Goal: Task Accomplishment & Management: Complete application form

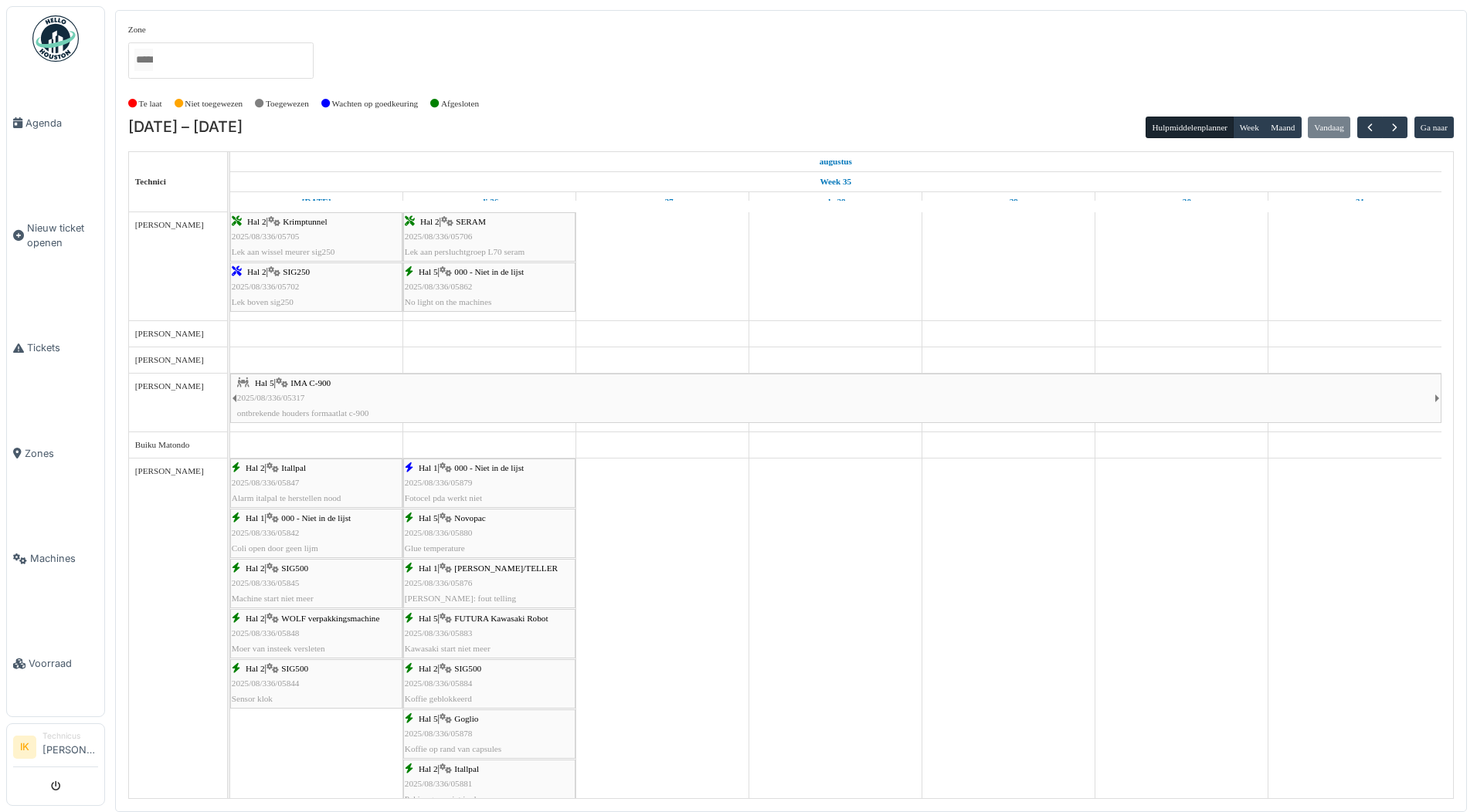
scroll to position [464, 0]
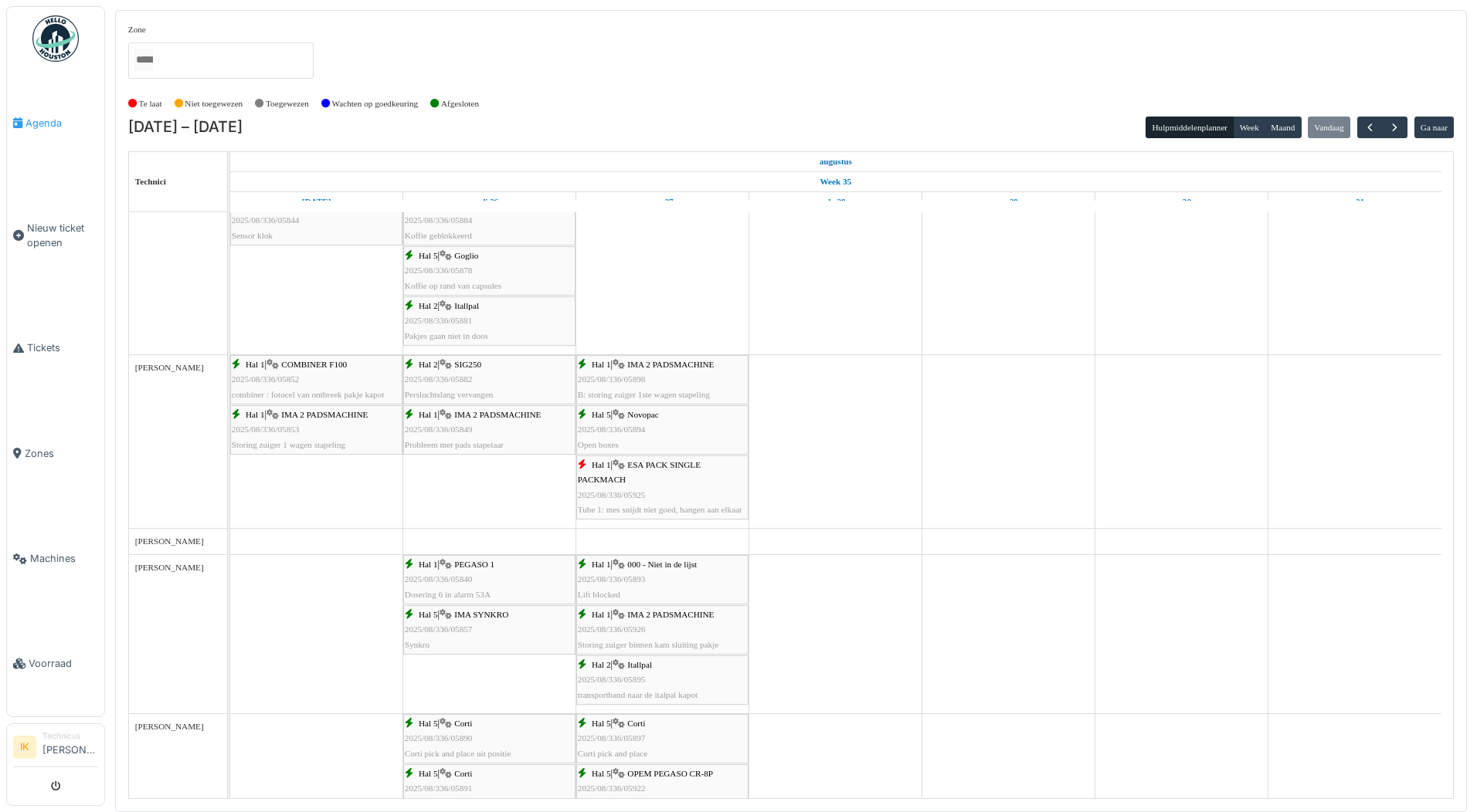
click at [49, 118] on span "Agenda" at bounding box center [62, 123] width 73 height 15
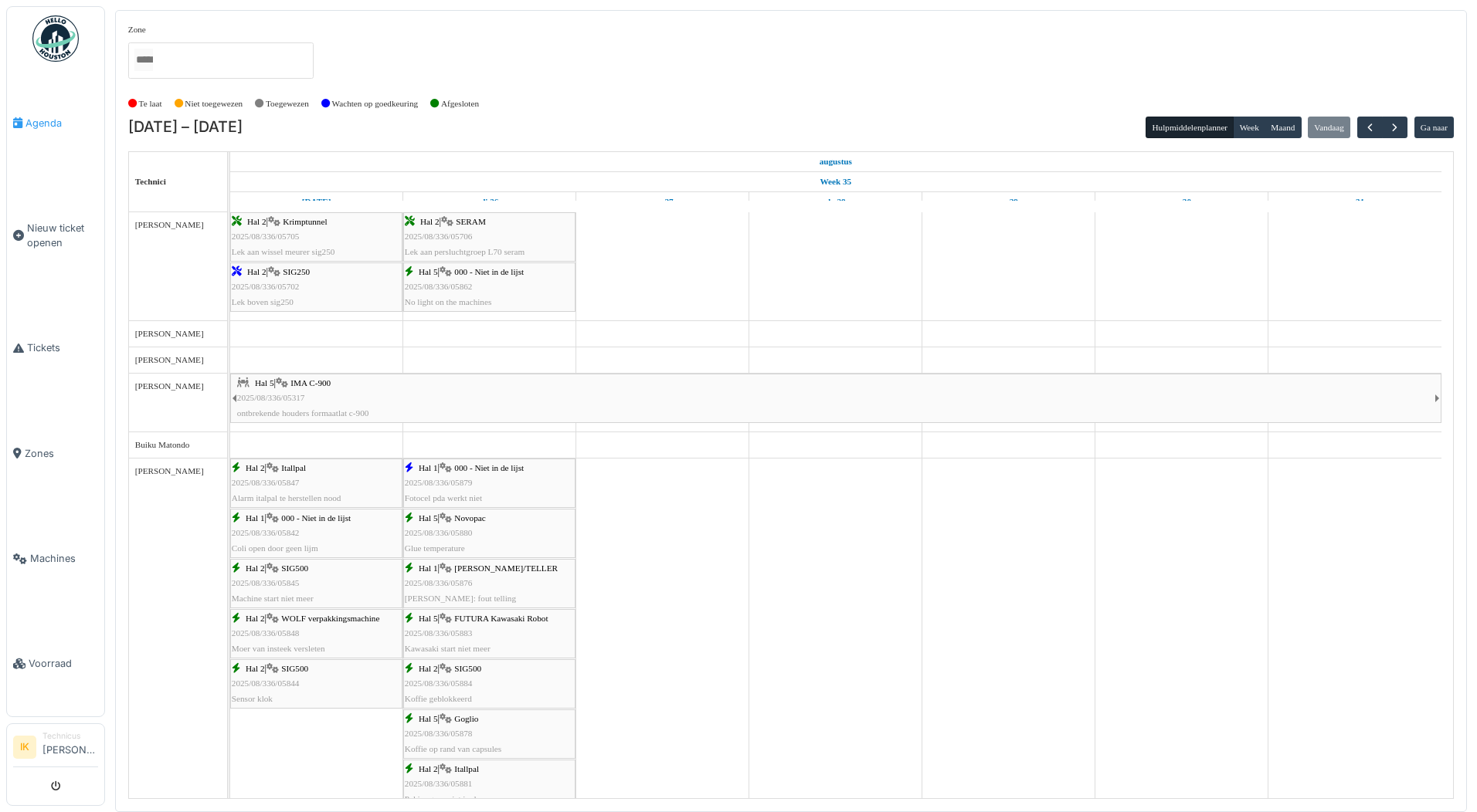
click at [49, 124] on span "Agenda" at bounding box center [62, 123] width 73 height 15
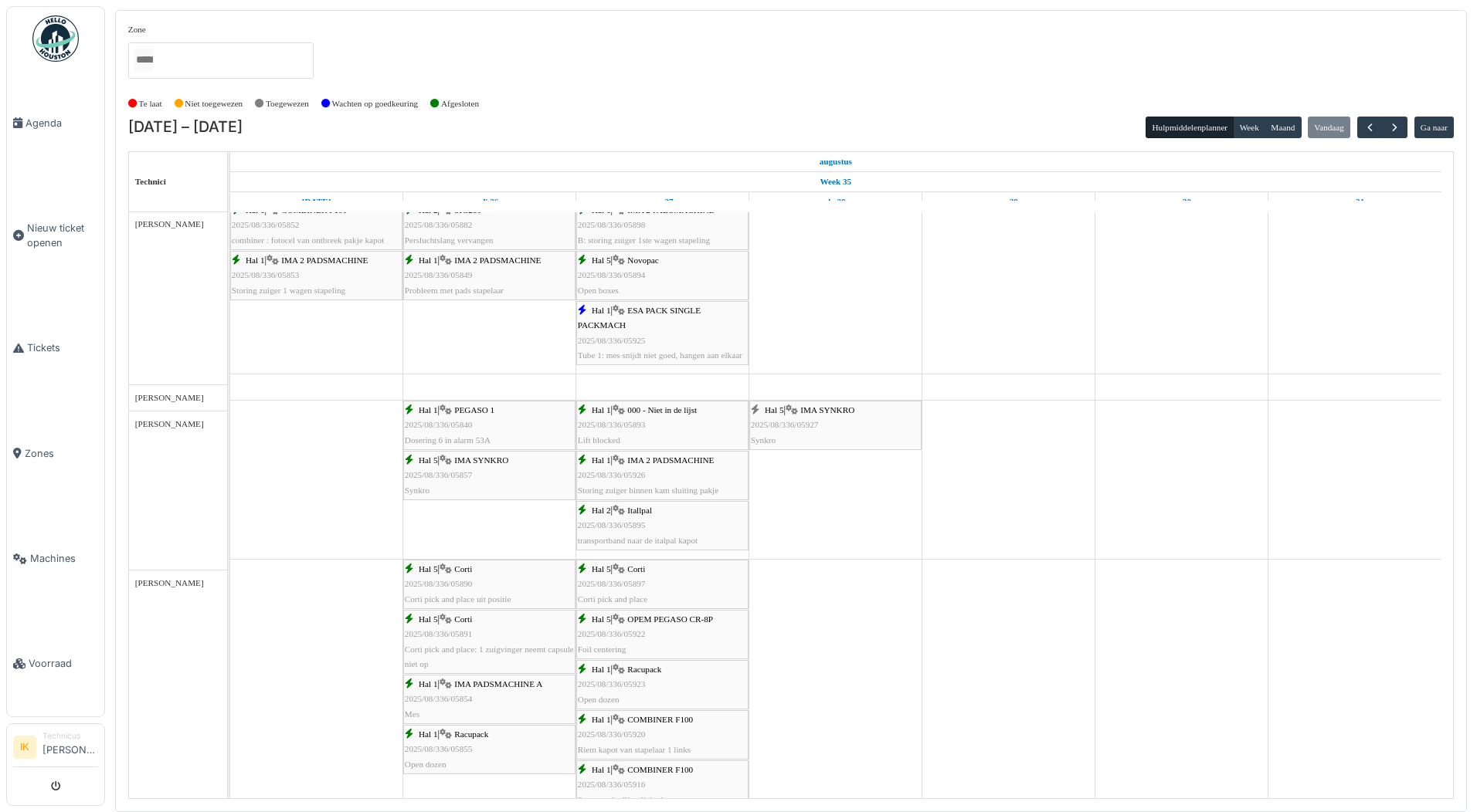
scroll to position [618, 0]
click at [816, 425] on span "2025/08/336/05927" at bounding box center [784, 425] width 68 height 10
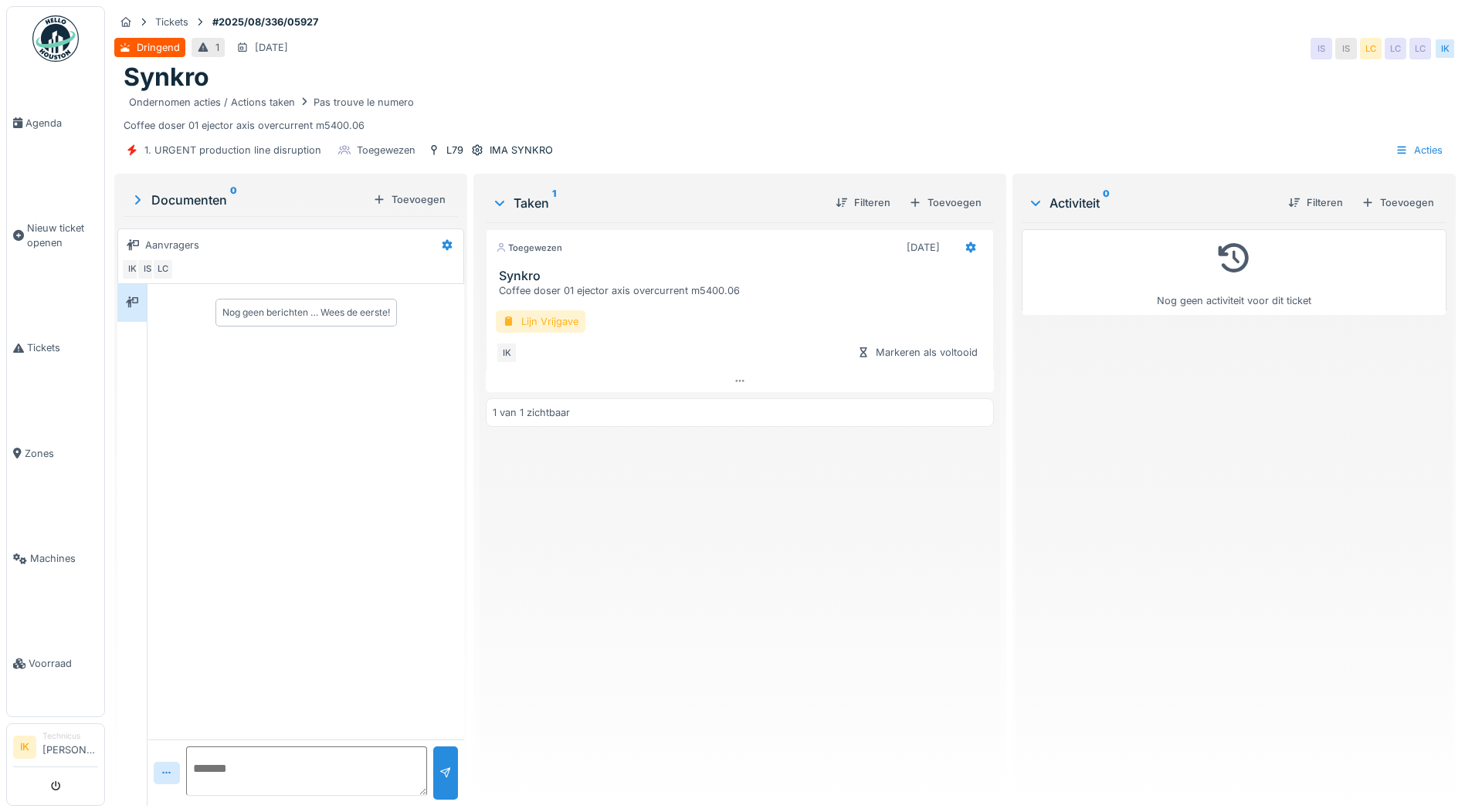
click at [513, 319] on div "Lijn Vrijgave" at bounding box center [540, 322] width 89 height 23
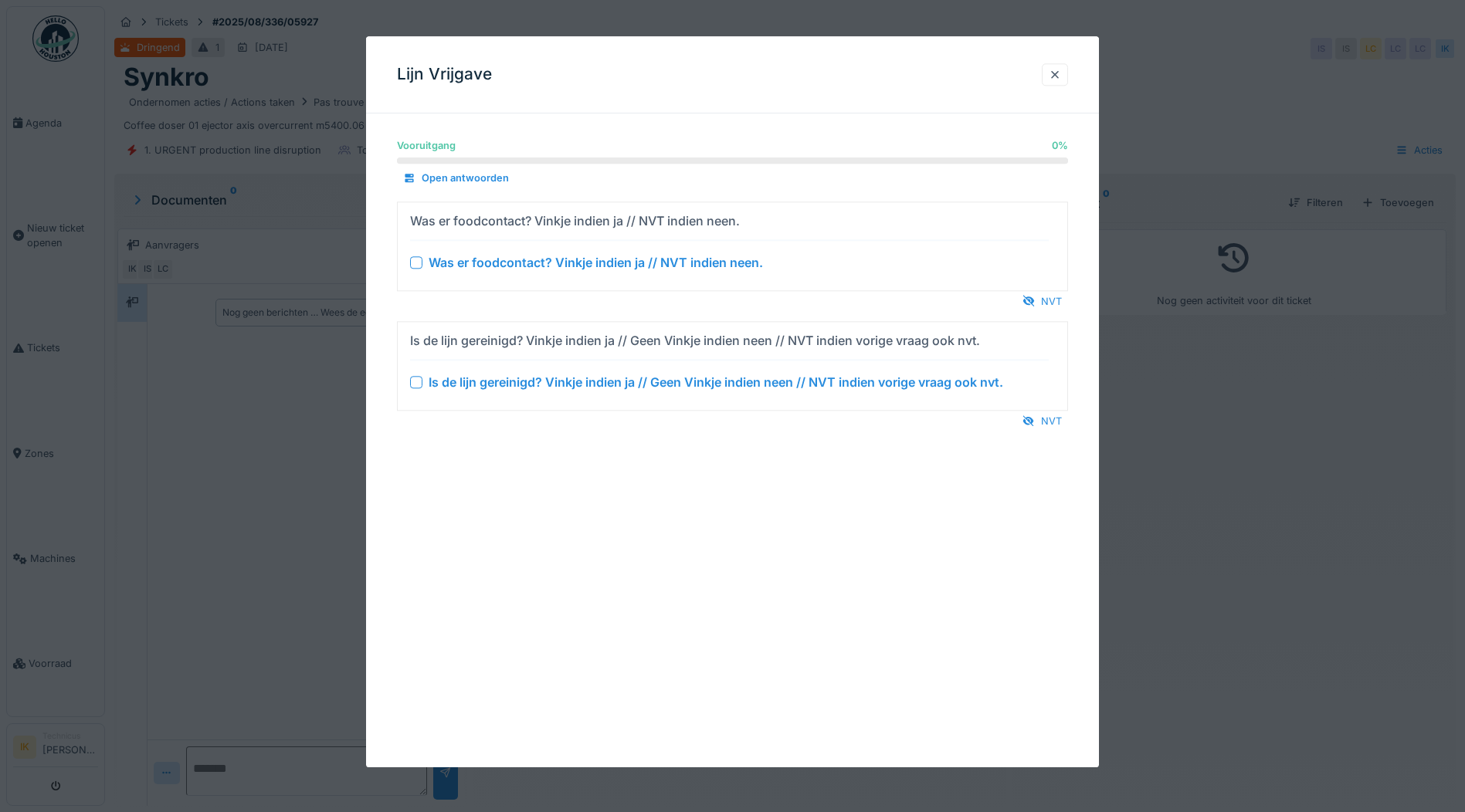
click at [418, 258] on div at bounding box center [416, 263] width 12 height 12
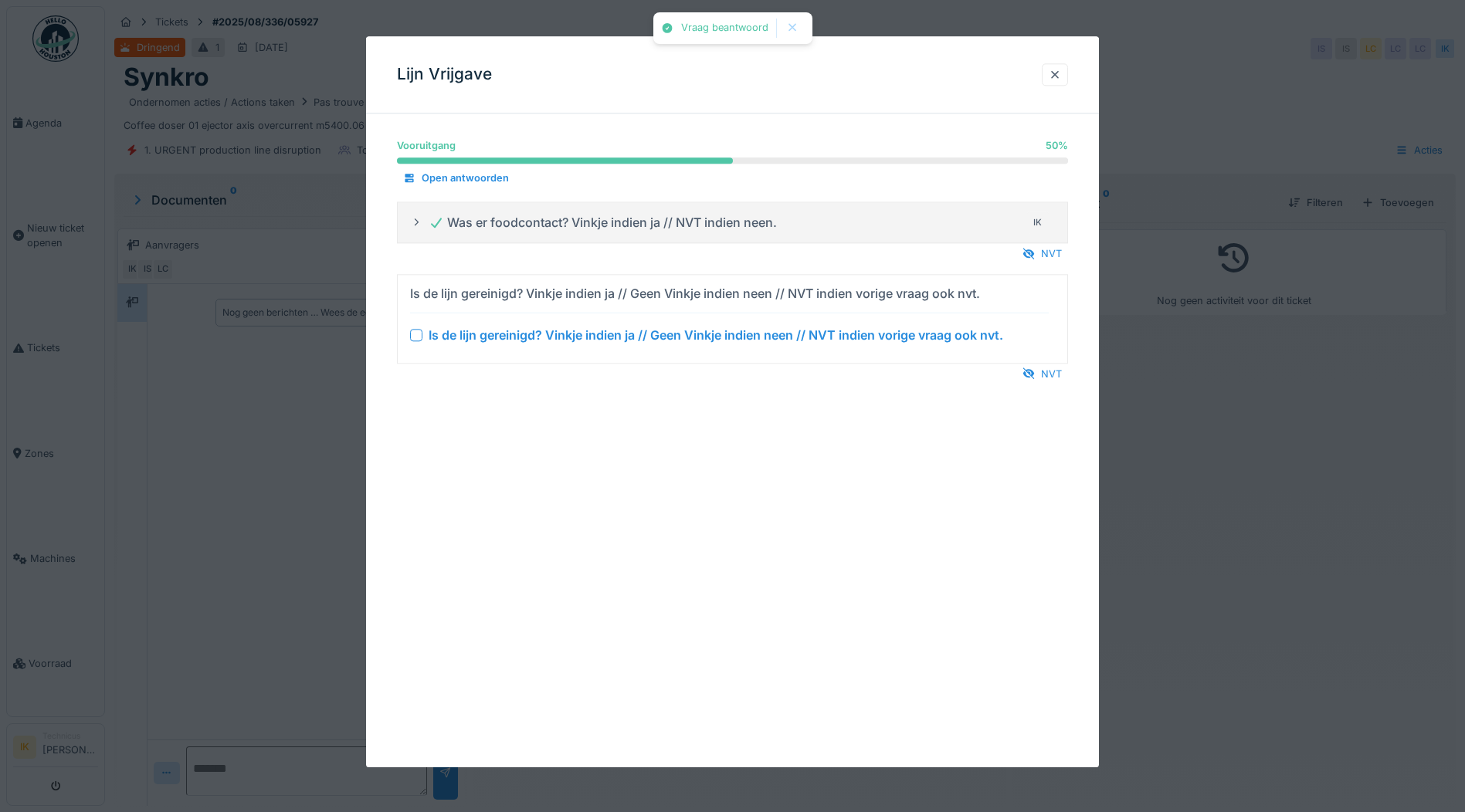
click at [416, 335] on div at bounding box center [416, 335] width 12 height 12
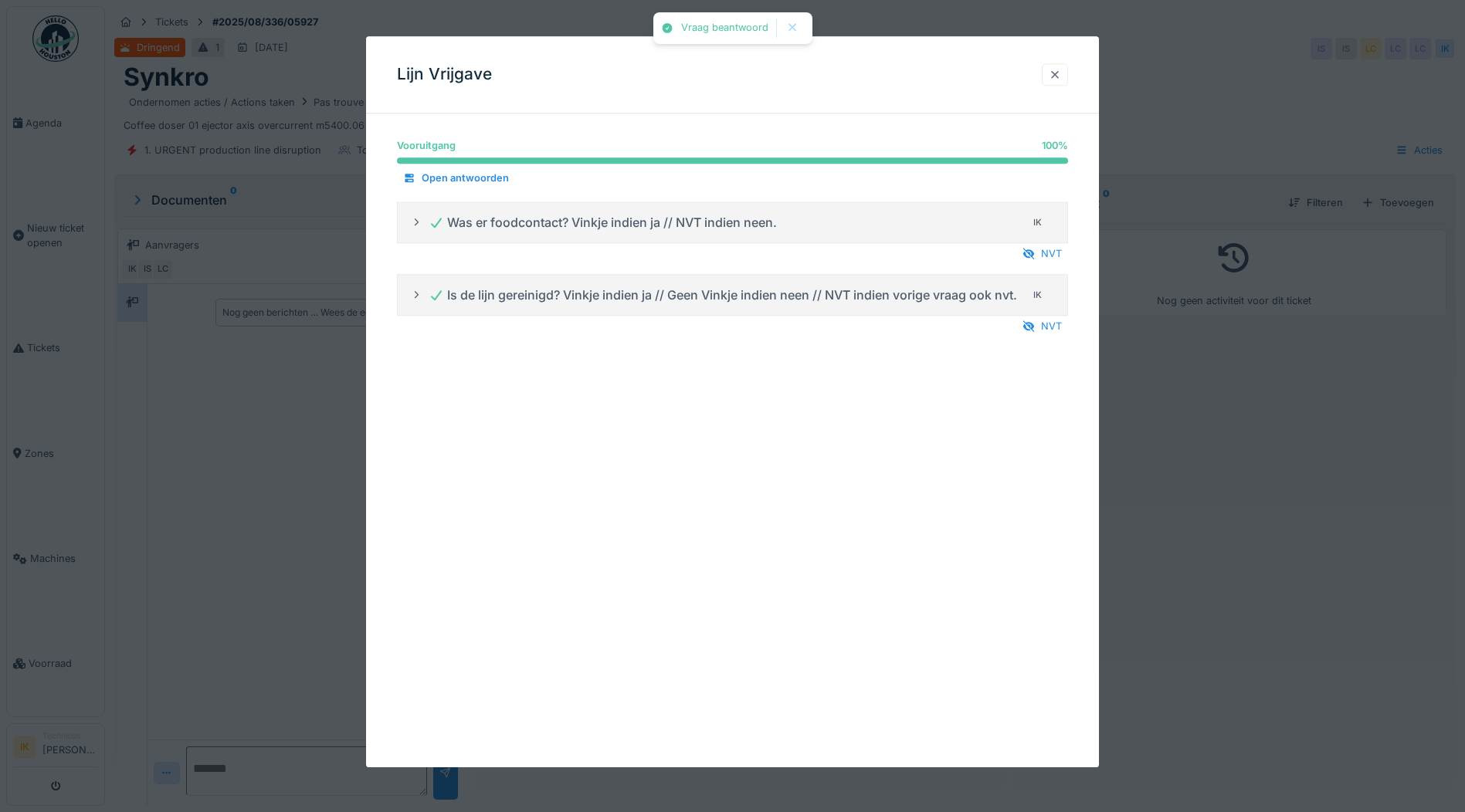
click at [1058, 74] on div at bounding box center [1055, 75] width 12 height 15
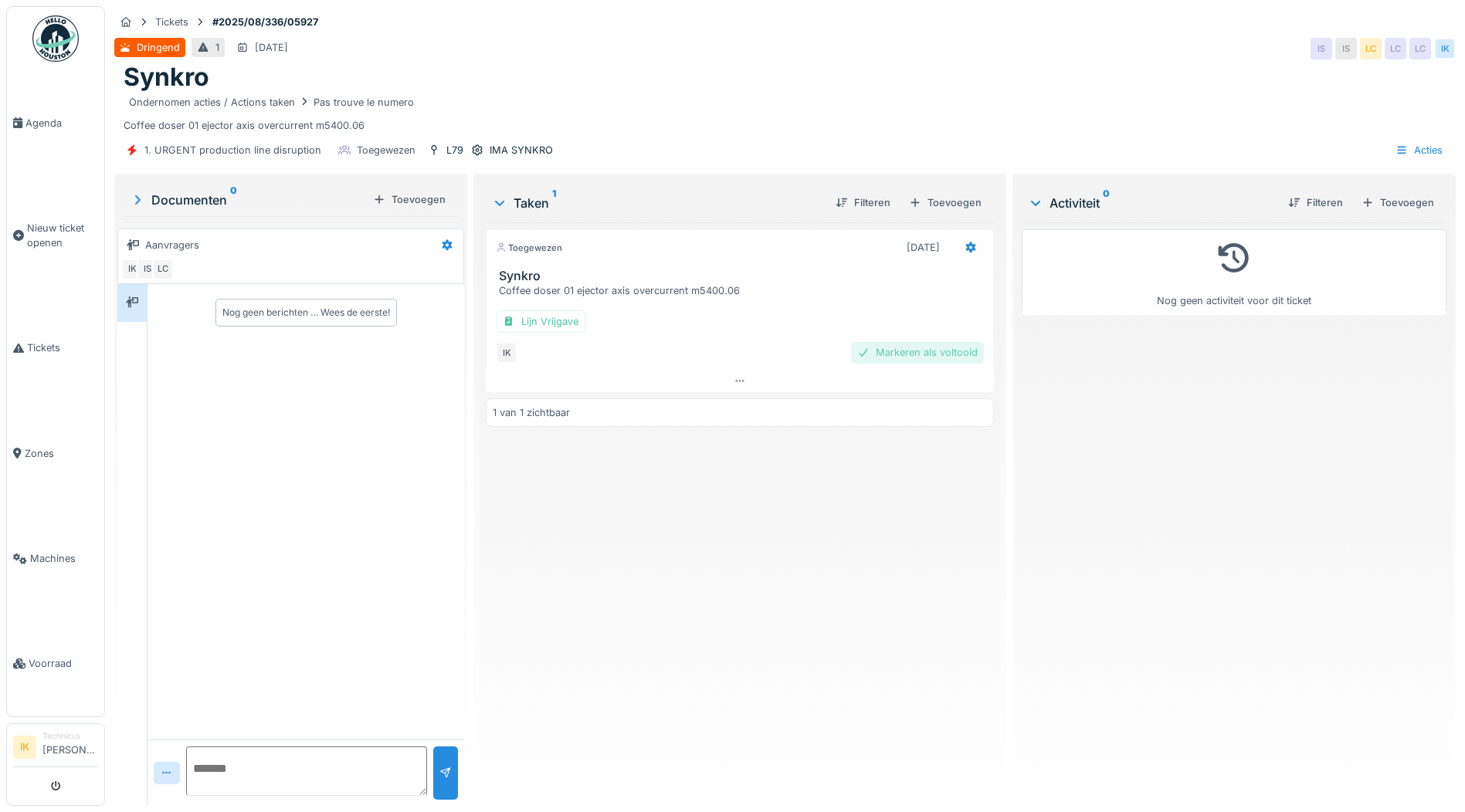
click at [903, 356] on div "Markeren als voltooid" at bounding box center [917, 353] width 133 height 21
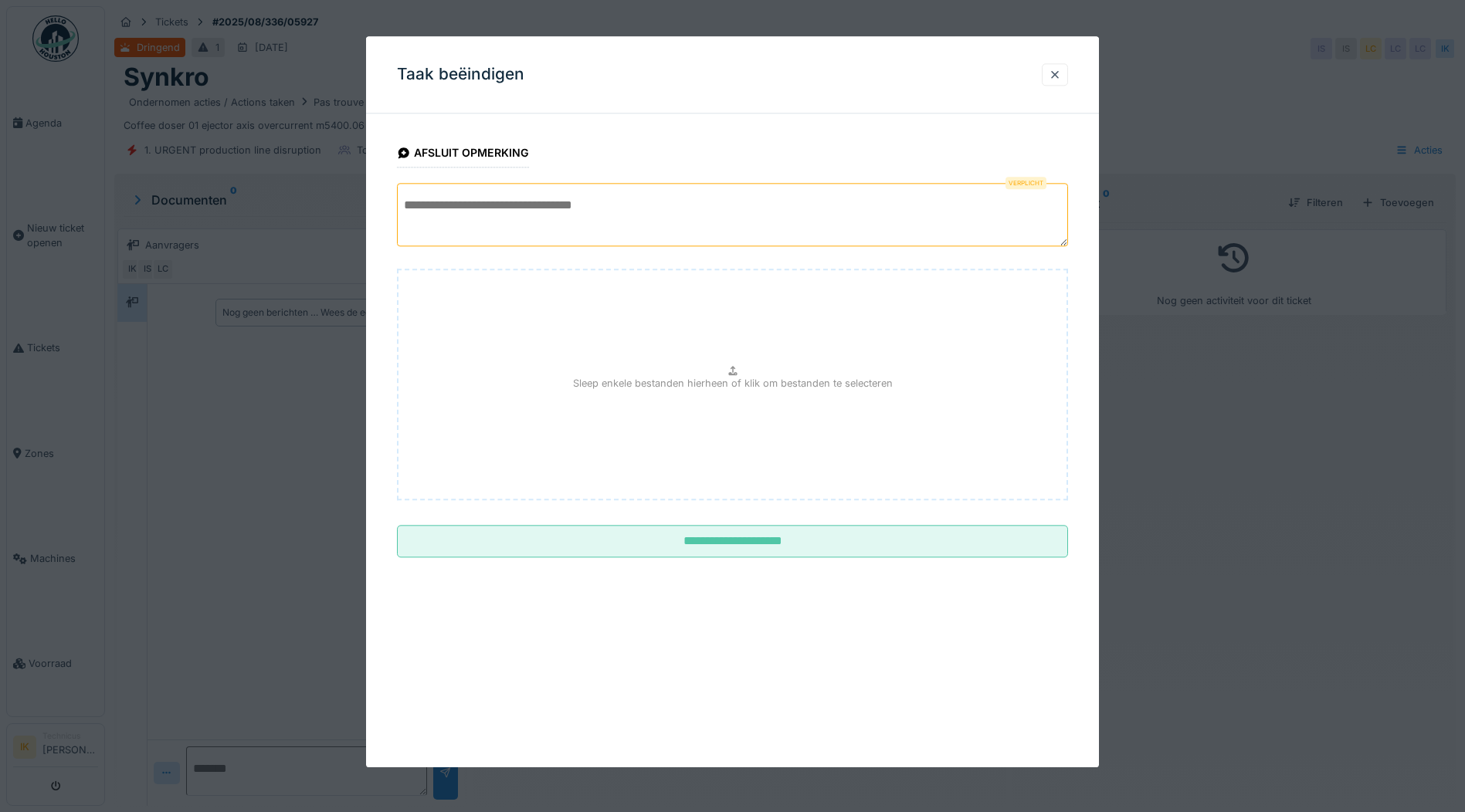
click at [654, 379] on p "Sleep enkele bestanden hierheen of klik om bestanden te selecteren" at bounding box center [732, 383] width 320 height 15
type input "**********"
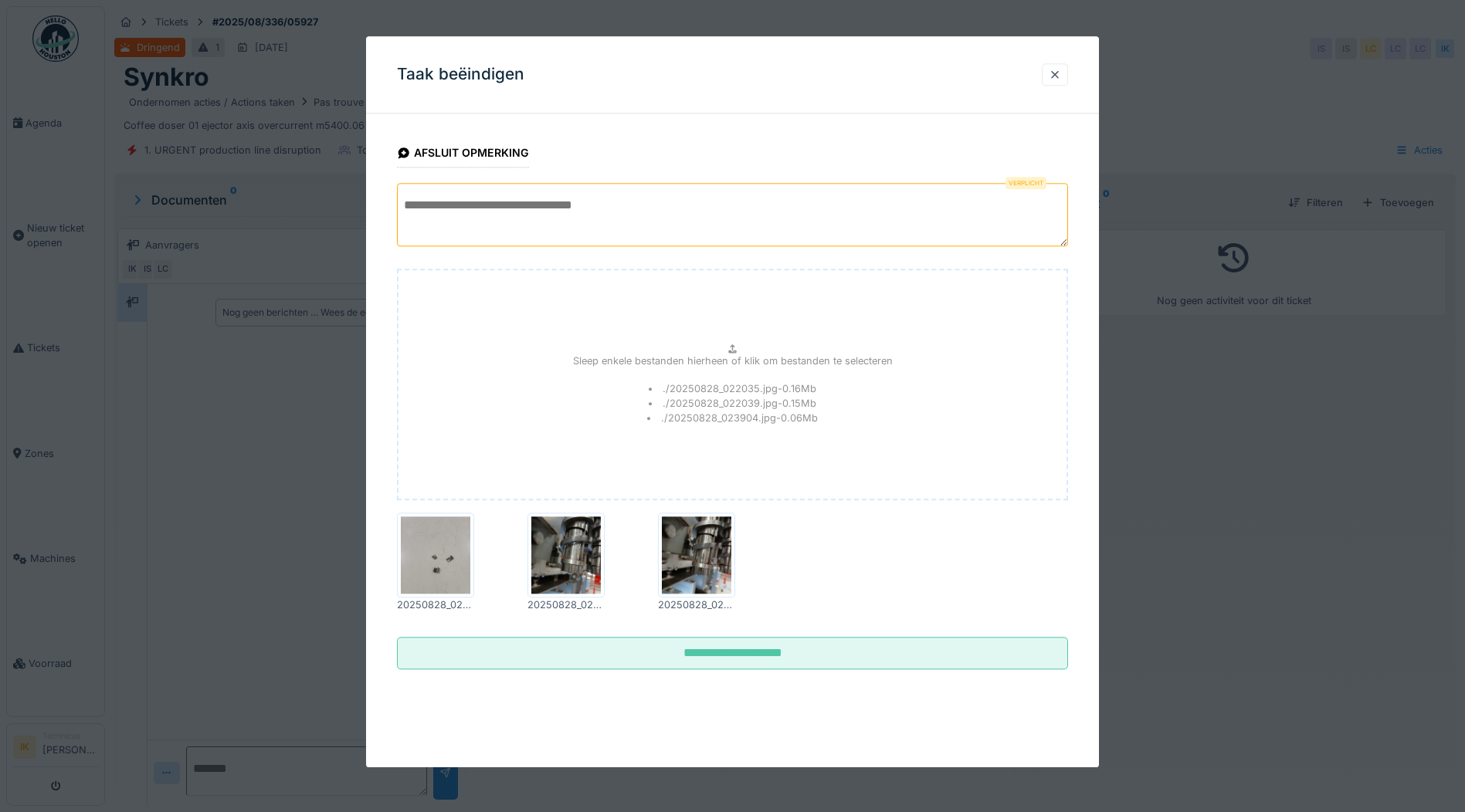
click at [434, 210] on textarea at bounding box center [732, 214] width 671 height 63
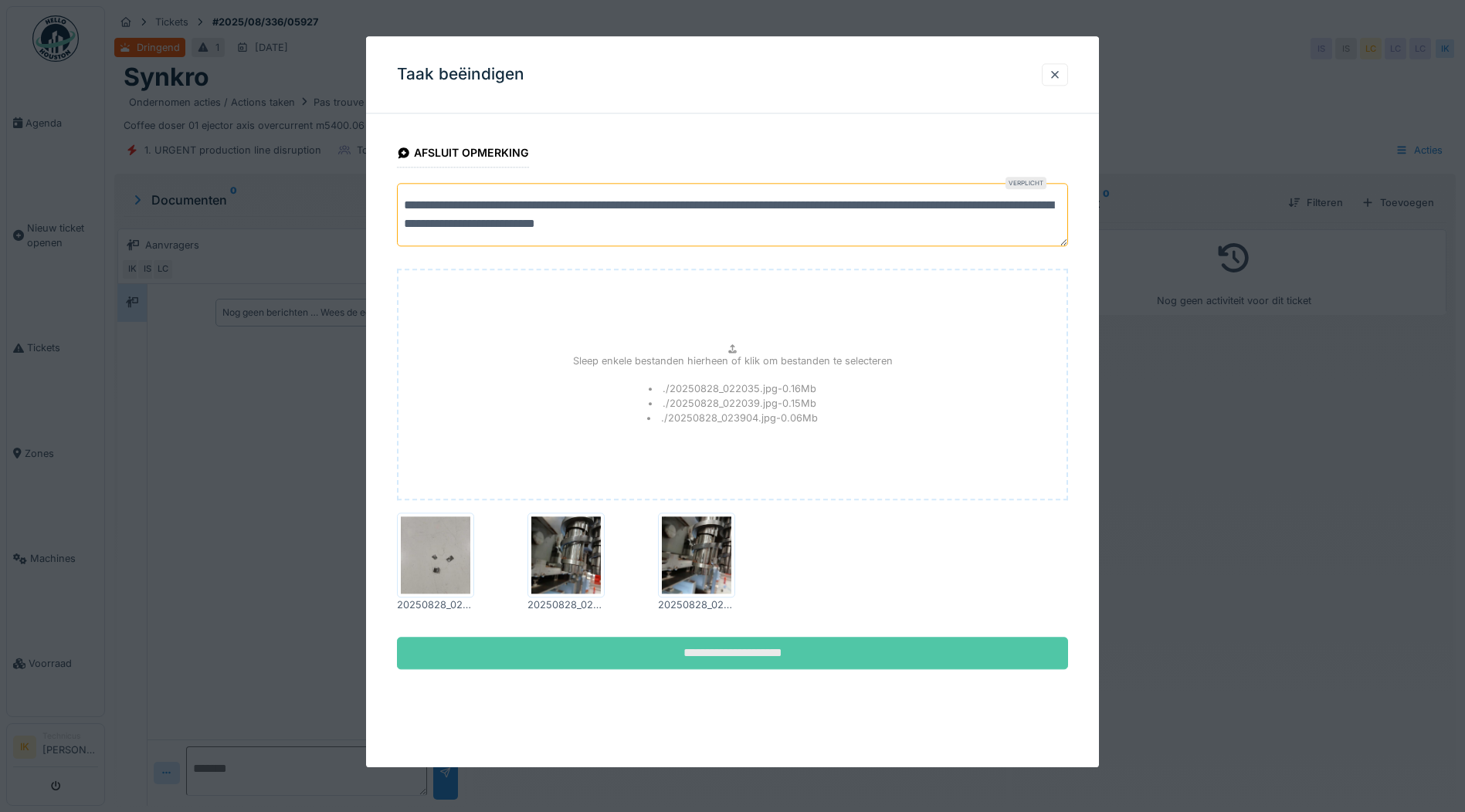
type textarea "**********"
click at [731, 653] on input "**********" at bounding box center [732, 653] width 671 height 32
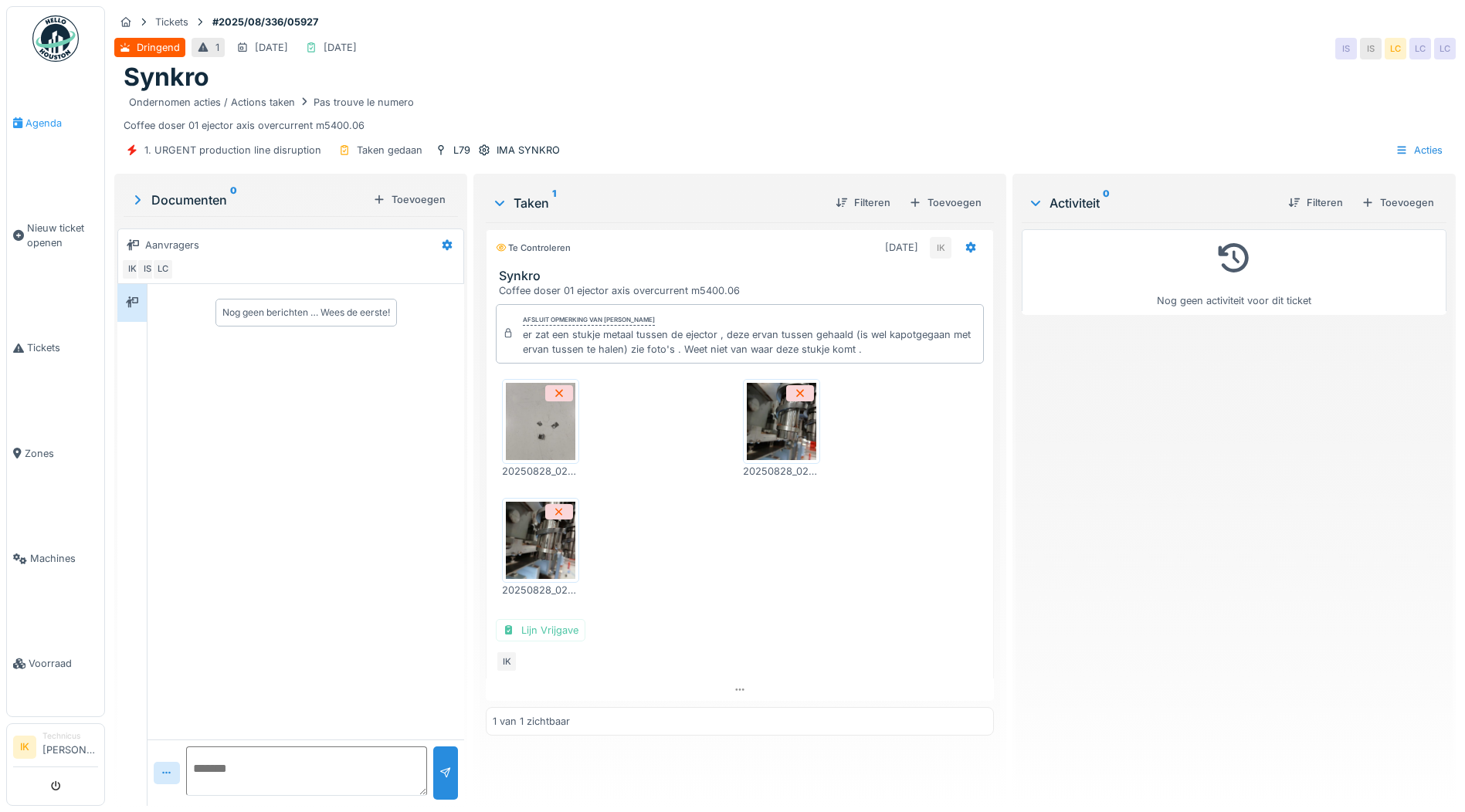
click at [39, 120] on span "Agenda" at bounding box center [62, 123] width 73 height 15
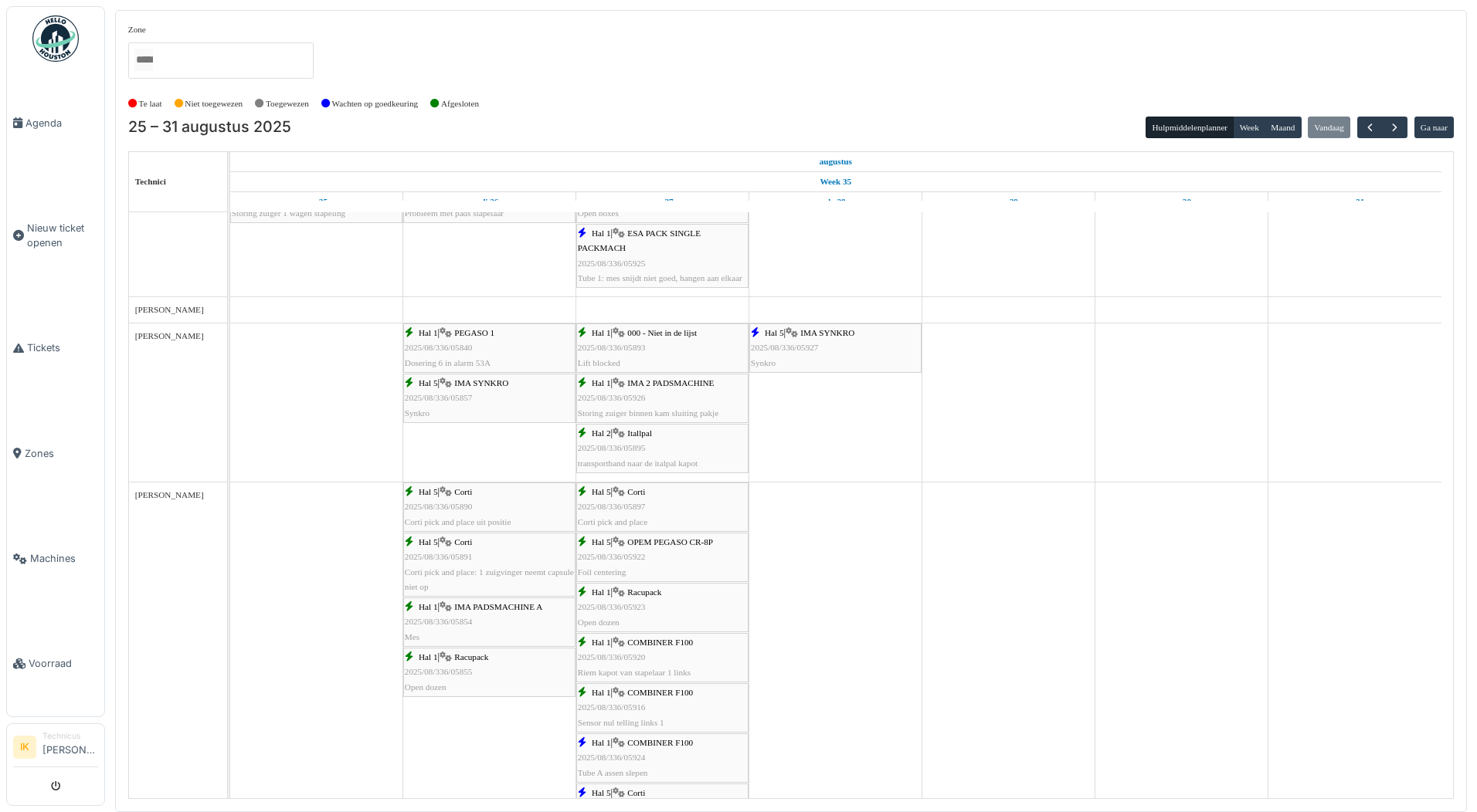
scroll to position [747, 0]
